Goal: Use online tool/utility: Use online tool/utility

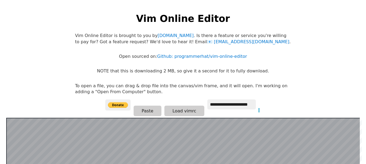
scroll to position [105, 0]
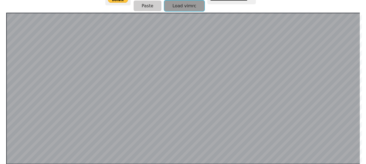
click at [182, 9] on button "Load vimrc" at bounding box center [184, 6] width 40 height 11
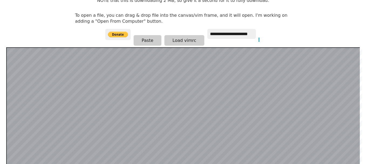
scroll to position [54, 0]
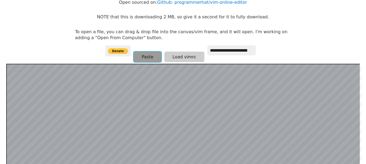
click at [148, 57] on button "Paste" at bounding box center [147, 56] width 28 height 11
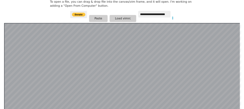
scroll to position [86, 0]
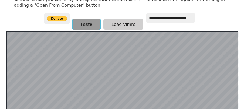
click at [92, 25] on button "Paste" at bounding box center [87, 24] width 28 height 11
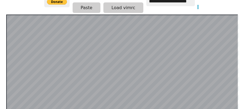
scroll to position [91, 0]
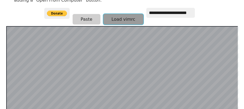
click at [124, 18] on button "Load vimrc" at bounding box center [123, 19] width 40 height 11
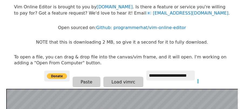
scroll to position [0, 0]
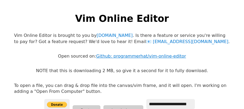
click at [129, 57] on link "Github: programmerhat/vim-online-editor" at bounding box center [141, 56] width 90 height 5
click at [101, 36] on link "[DOMAIN_NAME]" at bounding box center [115, 35] width 36 height 5
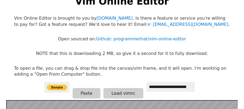
scroll to position [47, 0]
